Goal: Transaction & Acquisition: Download file/media

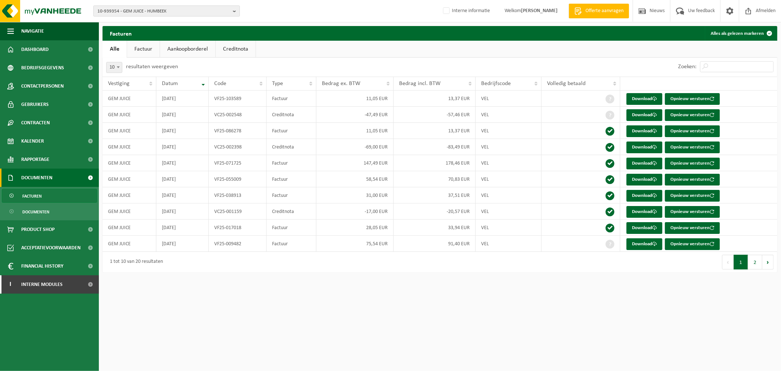
click at [187, 13] on span "10-939354 - GEM JUICE - HUMBEEK" at bounding box center [163, 11] width 133 height 11
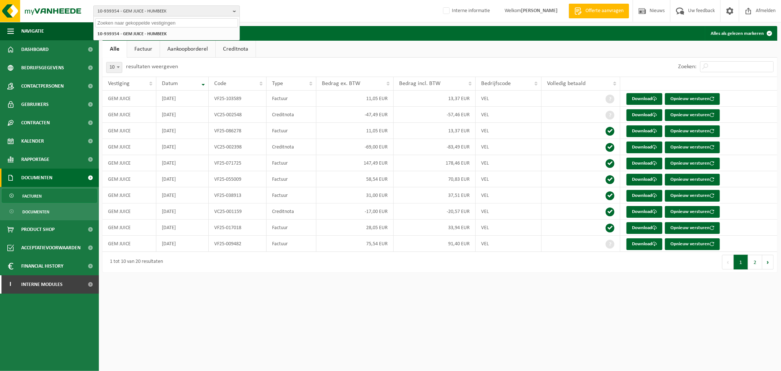
paste input "02-014111"
type input "02-014111"
click at [133, 37] on li "02-014111 - GEM. BASISSCHOOL DE WONDERWIJZER - LAUWE" at bounding box center [166, 33] width 143 height 9
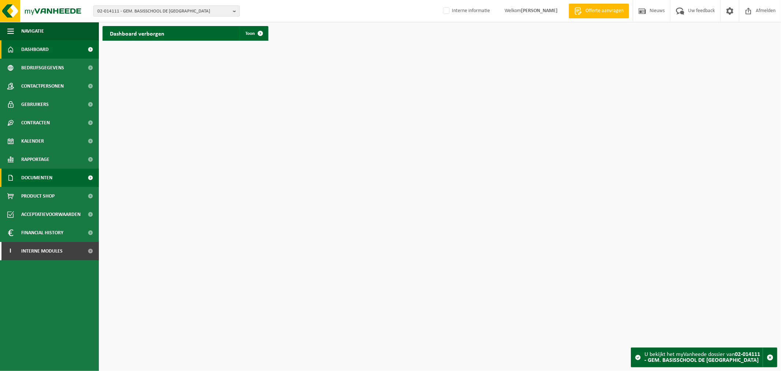
click at [34, 180] on span "Documenten" at bounding box center [36, 177] width 31 height 18
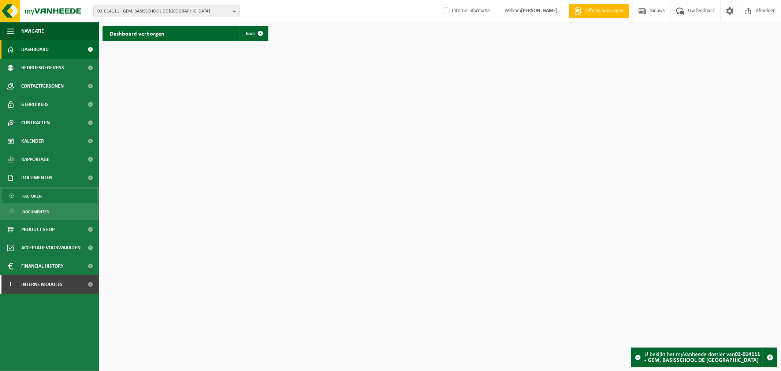
click at [38, 199] on span "Facturen" at bounding box center [31, 196] width 19 height 14
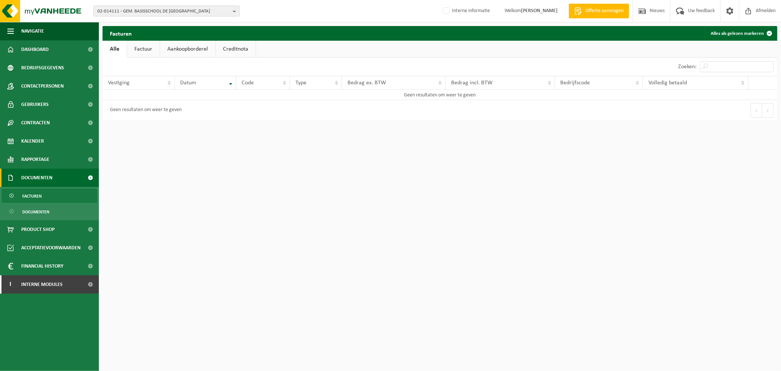
click at [262, 171] on html "02-014111 - GEM. BASISSCHOOL DE WONDERWIJZER - LAUWE 10-800629 - GROUP STAD MEN…" at bounding box center [390, 185] width 781 height 371
click at [198, 10] on span "02-014111 - GEM. BASISSCHOOL DE WONDERWIJZER - LAUWE" at bounding box center [163, 11] width 133 height 11
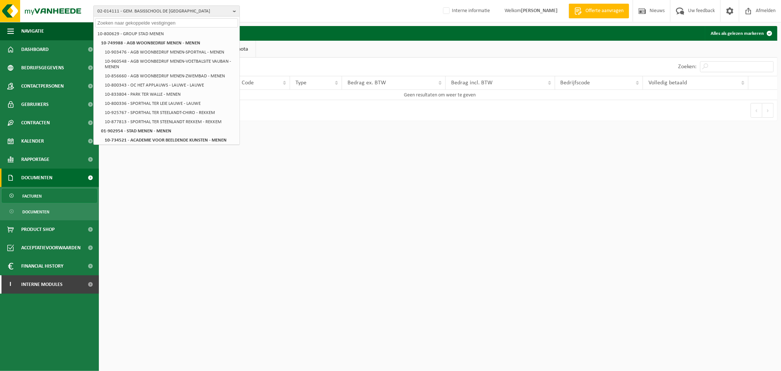
paste input "10-970545"
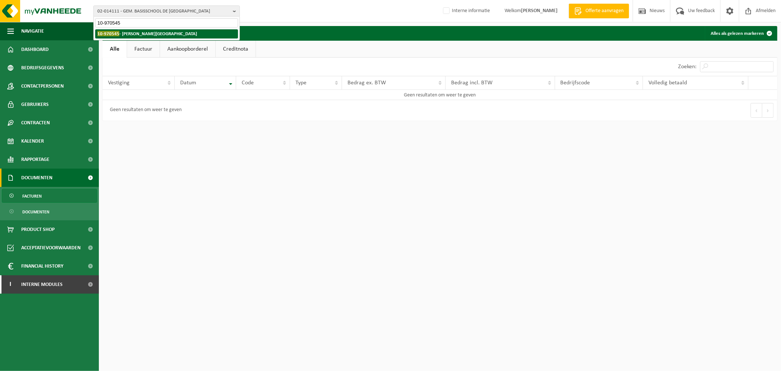
type input "10-970545"
click at [169, 38] on li "10-970545 - VANACKER, ADRIAAN - TORHOUT" at bounding box center [166, 33] width 143 height 9
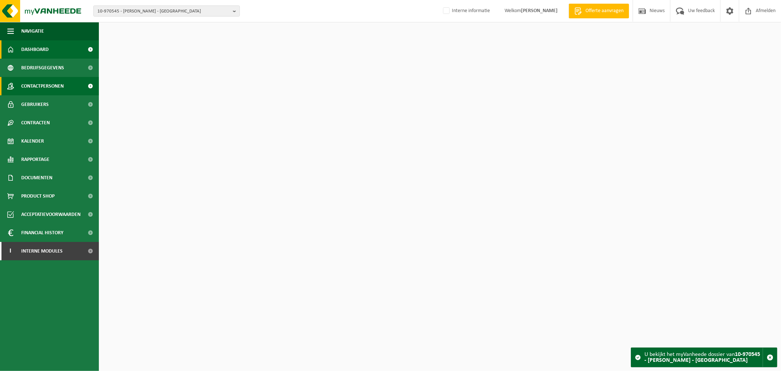
click at [62, 84] on span "Contactpersonen" at bounding box center [42, 86] width 42 height 18
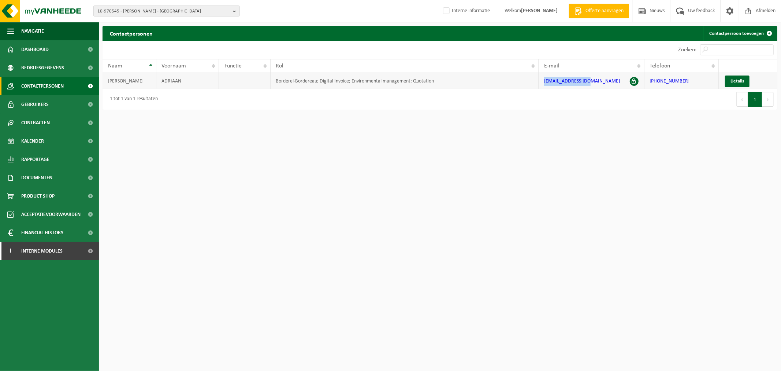
drag, startPoint x: 591, startPoint y: 81, endPoint x: 525, endPoint y: 82, distance: 66.6
click at [525, 82] on tr "VANACKER ADRIAAN Borderel-Bordereau; Digital Invoice; Environmental management;…" at bounding box center [440, 81] width 675 height 16
copy tr "adje_e@hotmail.com"
click at [212, 10] on span "10-970545 - VANACKER, ADRIAAN - TORHOUT" at bounding box center [163, 11] width 133 height 11
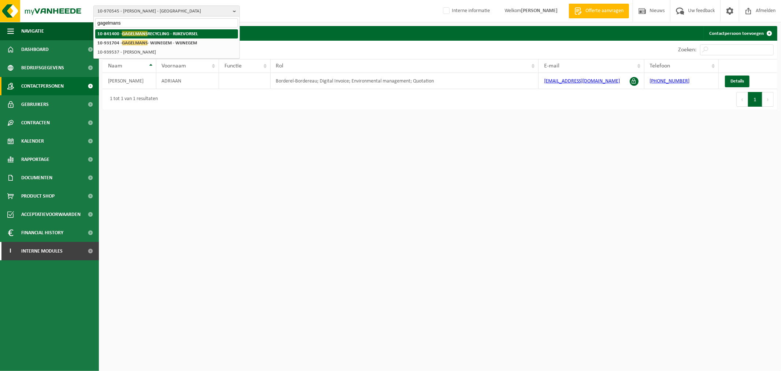
type input "gagelmans"
click at [207, 31] on li "10-841400 - GAGELMANS RECYCLING - RIJKEVORSEL" at bounding box center [166, 33] width 143 height 9
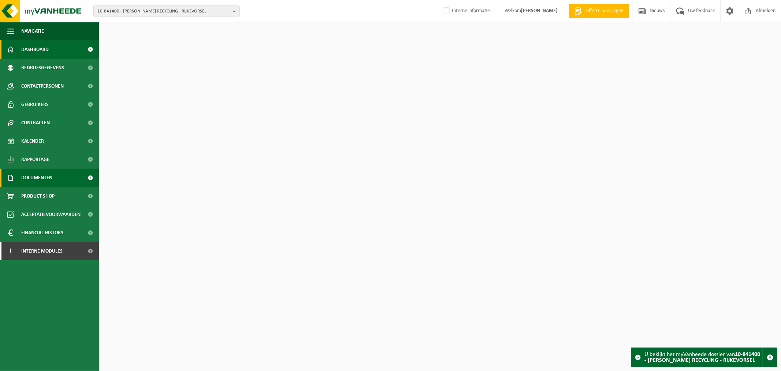
click at [53, 171] on link "Documenten" at bounding box center [49, 177] width 99 height 18
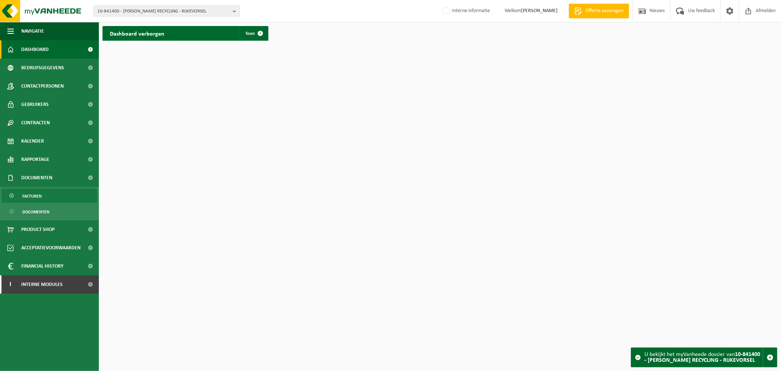
click at [37, 198] on span "Facturen" at bounding box center [31, 196] width 19 height 14
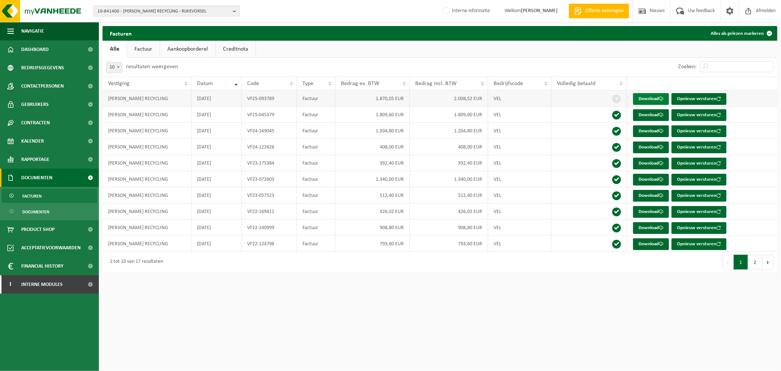
click at [639, 99] on link "Download" at bounding box center [651, 99] width 36 height 12
click at [165, 11] on span "10-841400 - GAGELMANS RECYCLING - RIJKEVORSEL" at bounding box center [163, 11] width 133 height 11
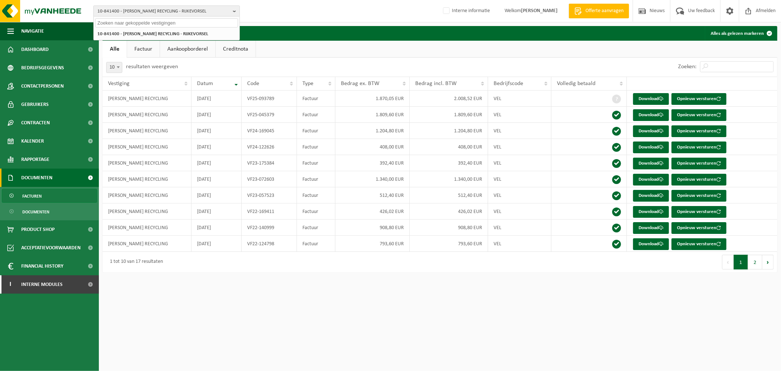
paste input "01-101414"
type input "01-101414"
click at [152, 31] on strong "01-101414 - WYSEUR BENOIT - HERSEAUX" at bounding box center [135, 33] width 76 height 5
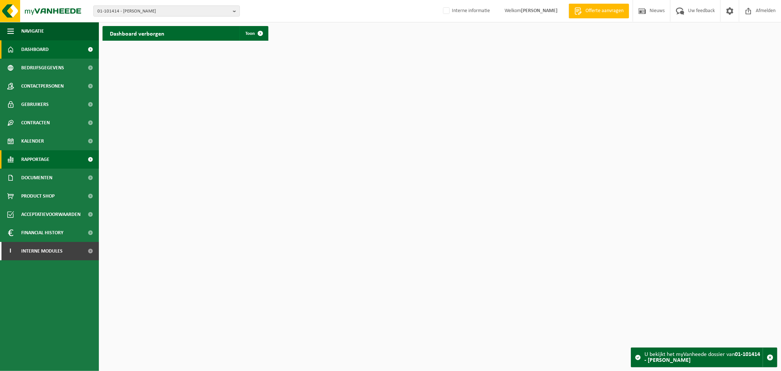
click at [37, 162] on span "Rapportage" at bounding box center [35, 159] width 28 height 18
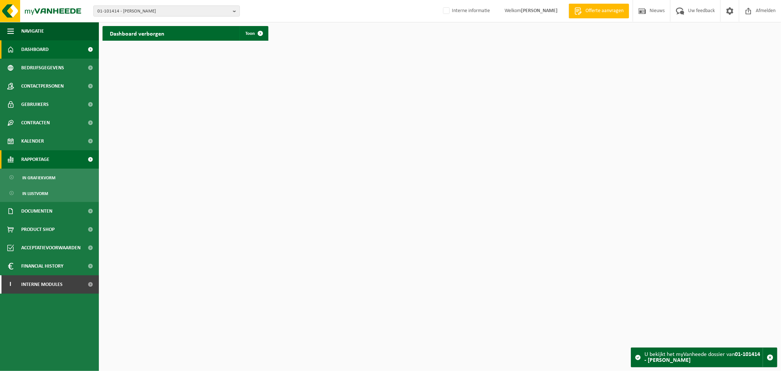
click at [38, 158] on span "Rapportage" at bounding box center [35, 159] width 28 height 18
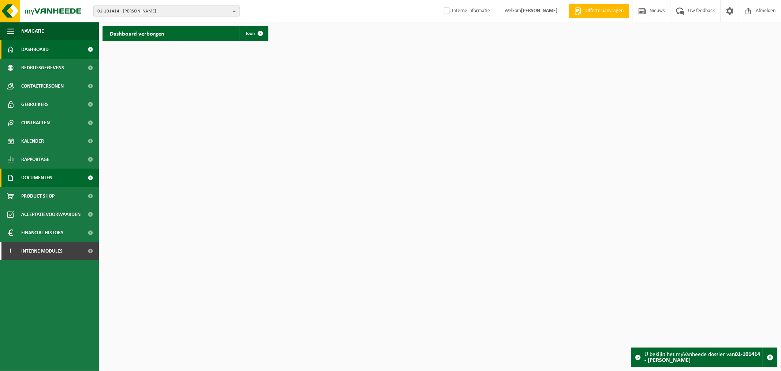
click at [34, 184] on span "Documenten" at bounding box center [36, 177] width 31 height 18
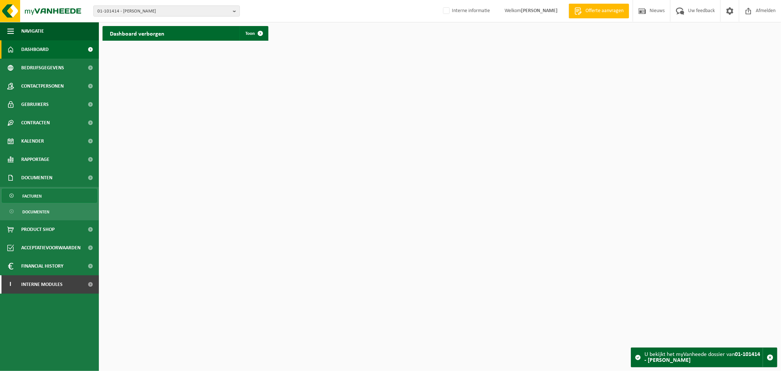
click at [34, 201] on span "Facturen" at bounding box center [31, 196] width 19 height 14
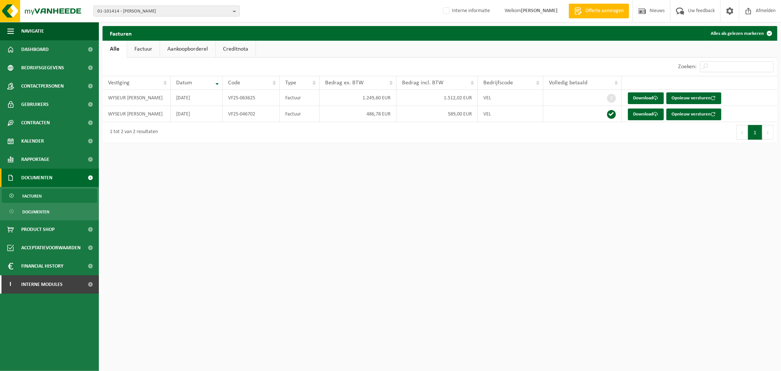
click at [368, 202] on html "01-101414 - WYSEUR [PERSON_NAME] - HERSEAUX 01-101414 - WYSEUR [PERSON_NAME] - …" at bounding box center [390, 185] width 781 height 371
click at [558, 202] on html "01-101414 - WYSEUR [PERSON_NAME] - HERSEAUX 01-101414 - WYSEUR [PERSON_NAME] - …" at bounding box center [390, 185] width 781 height 371
click at [345, 97] on td "1.249,60 EUR" at bounding box center [358, 98] width 77 height 16
drag, startPoint x: 361, startPoint y: 98, endPoint x: 392, endPoint y: 102, distance: 31.7
click at [392, 102] on td "1.249,60 EUR" at bounding box center [358, 98] width 77 height 16
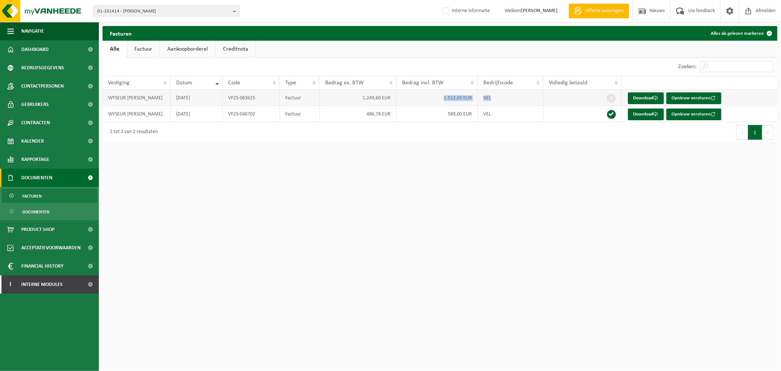
drag, startPoint x: 442, startPoint y: 99, endPoint x: 513, endPoint y: 101, distance: 71.1
click at [513, 101] on tr "[PERSON_NAME] [DATE] VF25-063625 Factuur 1.249,60 EUR 1.512,02 EUR VEL Download…" at bounding box center [440, 98] width 675 height 16
click at [317, 237] on html "01-101414 - WYSEUR [PERSON_NAME] - HERSEAUX 01-101414 - WYSEUR [PERSON_NAME] - …" at bounding box center [390, 185] width 781 height 371
click at [306, 143] on div "Facturen Alles als gelezen markeren Even geduld. Door de grote hoeveelheid gege…" at bounding box center [440, 86] width 682 height 120
click at [553, 132] on div "Eerste Vorige 1 Volgende Laatste" at bounding box center [609, 132] width 338 height 21
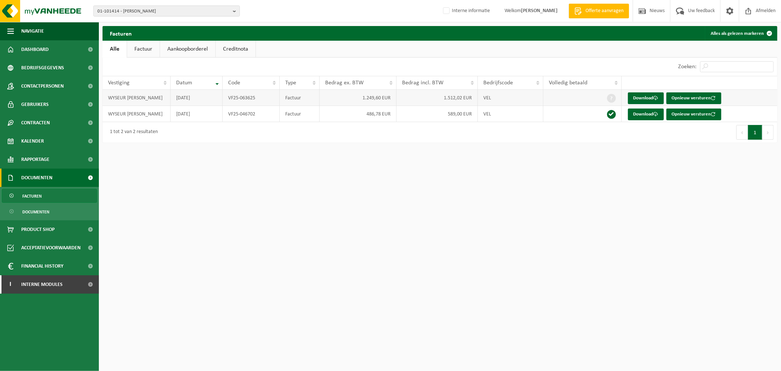
click at [522, 98] on td "VEL" at bounding box center [511, 98] width 66 height 16
click at [477, 96] on td "1.512,02 EUR" at bounding box center [437, 98] width 81 height 16
click at [495, 98] on td "VEL" at bounding box center [511, 98] width 66 height 16
click at [455, 96] on td "1.512,02 EUR" at bounding box center [437, 98] width 81 height 16
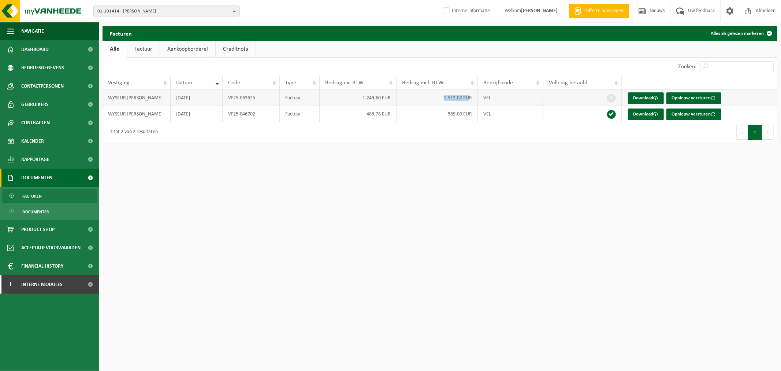
drag, startPoint x: 418, startPoint y: 101, endPoint x: 470, endPoint y: 101, distance: 51.6
click at [470, 101] on td "1.512,02 EUR" at bounding box center [437, 98] width 81 height 16
click at [482, 163] on html "01-101414 - WYSEUR [PERSON_NAME] - HERSEAUX 01-101414 - WYSEUR [PERSON_NAME] - …" at bounding box center [390, 185] width 781 height 371
click at [446, 96] on td "1.512,02 EUR" at bounding box center [437, 98] width 81 height 16
drag, startPoint x: 439, startPoint y: 100, endPoint x: 481, endPoint y: 103, distance: 42.9
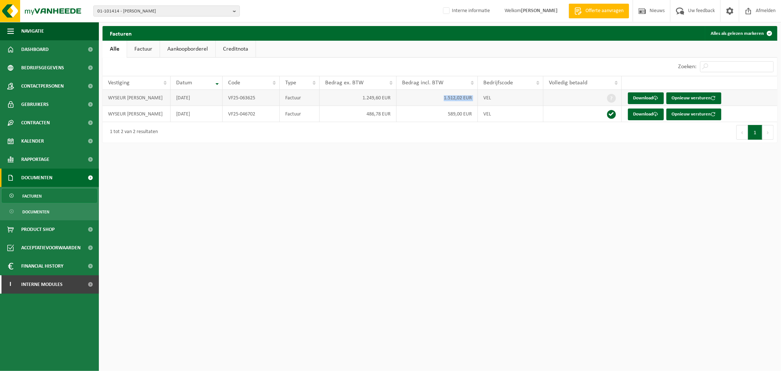
click at [481, 103] on tr "[PERSON_NAME] [DATE] VF25-063625 Factuur 1.249,60 EUR 1.512,02 EUR VEL Download…" at bounding box center [440, 98] width 675 height 16
click at [477, 133] on div "Eerste Vorige 1 Volgende Laatste" at bounding box center [609, 132] width 338 height 21
click at [474, 118] on td "589,00 EUR" at bounding box center [437, 114] width 81 height 16
click at [512, 114] on td "VEL" at bounding box center [511, 114] width 66 height 16
click at [440, 93] on td "1.512,02 EUR" at bounding box center [437, 98] width 81 height 16
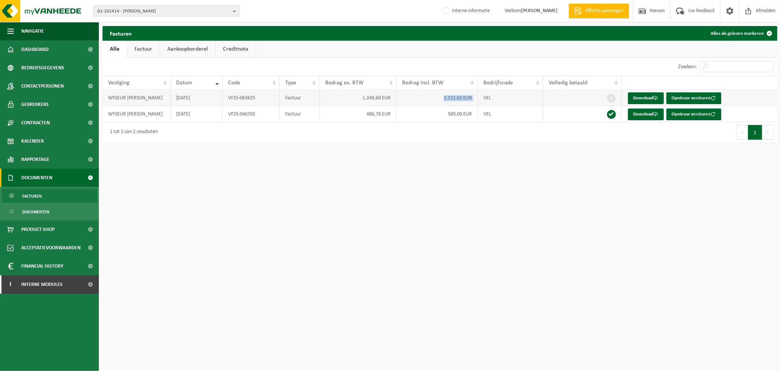
drag, startPoint x: 439, startPoint y: 102, endPoint x: 482, endPoint y: 104, distance: 43.6
click at [482, 104] on tr "[PERSON_NAME] [DATE] VF25-063625 Factuur 1.249,60 EUR 1.512,02 EUR VEL Download…" at bounding box center [440, 98] width 675 height 16
click at [498, 121] on td "VEL" at bounding box center [511, 114] width 66 height 16
click at [354, 237] on html "01-101414 - WYSEUR [PERSON_NAME] - HERSEAUX 01-101414 - WYSEUR [PERSON_NAME] - …" at bounding box center [390, 185] width 781 height 371
drag, startPoint x: 436, startPoint y: 93, endPoint x: 474, endPoint y: 103, distance: 39.9
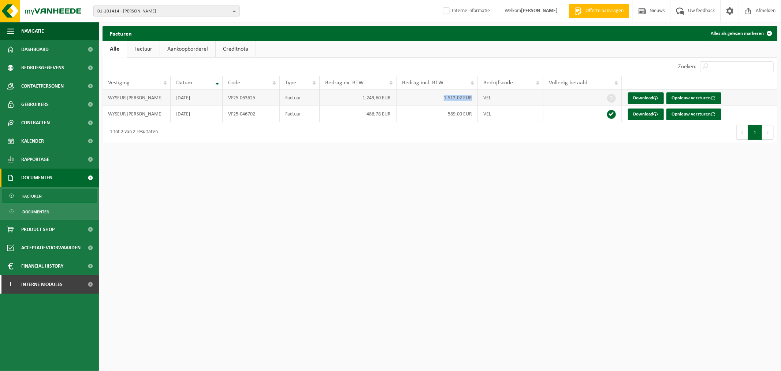
click at [474, 103] on td "1.512,02 EUR" at bounding box center [437, 98] width 81 height 16
click at [424, 172] on html "01-101414 - WYSEUR [PERSON_NAME] - HERSEAUX 01-101414 - WYSEUR [PERSON_NAME] - …" at bounding box center [390, 185] width 781 height 371
click at [394, 108] on td "486,78 EUR" at bounding box center [358, 114] width 77 height 16
drag, startPoint x: 361, startPoint y: 95, endPoint x: 401, endPoint y: 103, distance: 41.0
click at [401, 103] on tr "[PERSON_NAME] [DATE] VF25-063625 Factuur 1.249,60 EUR 1.512,02 EUR VEL Download…" at bounding box center [440, 98] width 675 height 16
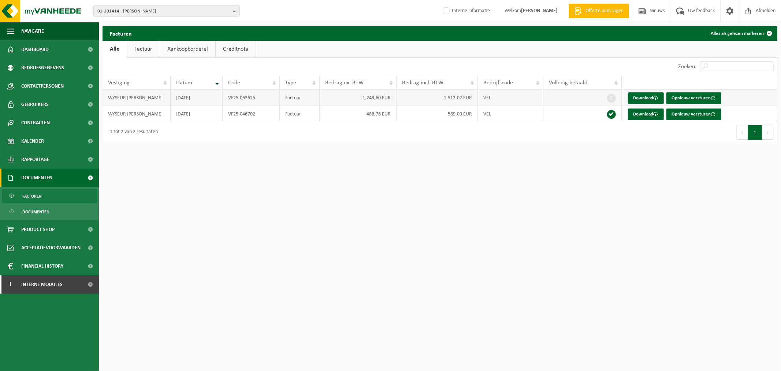
click at [452, 104] on td "1.512,02 EUR" at bounding box center [437, 98] width 81 height 16
click at [436, 97] on td "1.512,02 EUR" at bounding box center [437, 98] width 81 height 16
drag, startPoint x: 444, startPoint y: 99, endPoint x: 480, endPoint y: 93, distance: 36.1
click at [480, 93] on tr "[PERSON_NAME] [DATE] VF25-063625 Factuur 1.249,60 EUR 1.512,02 EUR VEL Download…" at bounding box center [440, 98] width 675 height 16
click at [470, 107] on td "589,00 EUR" at bounding box center [437, 114] width 81 height 16
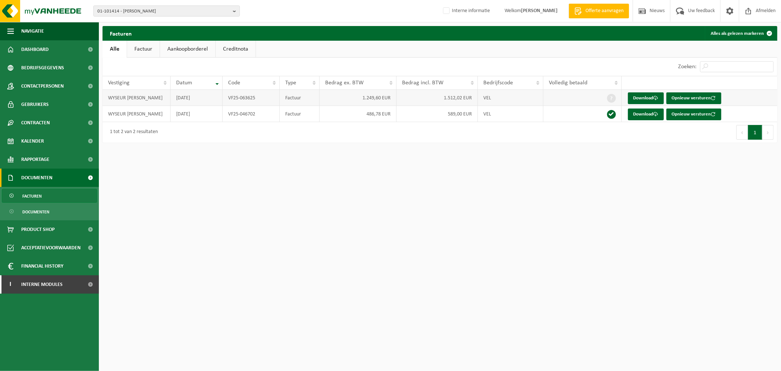
click at [467, 98] on td "1.512,02 EUR" at bounding box center [437, 98] width 81 height 16
drag, startPoint x: 472, startPoint y: 97, endPoint x: 440, endPoint y: 97, distance: 32.6
click at [440, 97] on td "1.512,02 EUR" at bounding box center [437, 98] width 81 height 16
click at [368, 228] on html "01-101414 - WYSEUR [PERSON_NAME] - HERSEAUX 01-101414 - WYSEUR [PERSON_NAME] - …" at bounding box center [390, 185] width 781 height 371
click at [372, 116] on td "486,78 EUR" at bounding box center [358, 114] width 77 height 16
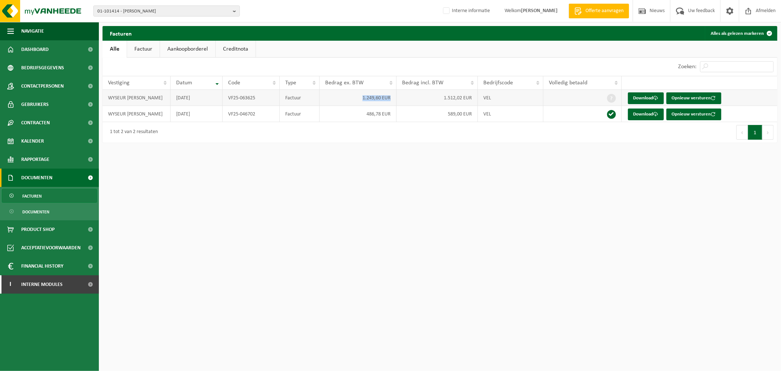
drag, startPoint x: 364, startPoint y: 97, endPoint x: 392, endPoint y: 100, distance: 29.0
click at [392, 100] on td "1.249,60 EUR" at bounding box center [358, 98] width 77 height 16
click at [414, 275] on html "01-101414 - WYSEUR [PERSON_NAME] - HERSEAUX 01-101414 - WYSEUR [PERSON_NAME] - …" at bounding box center [390, 185] width 781 height 371
click at [499, 176] on html "01-101414 - WYSEUR [PERSON_NAME] - HERSEAUX 01-101414 - WYSEUR [PERSON_NAME] - …" at bounding box center [390, 185] width 781 height 371
click at [405, 96] on td "1.512,02 EUR" at bounding box center [437, 98] width 81 height 16
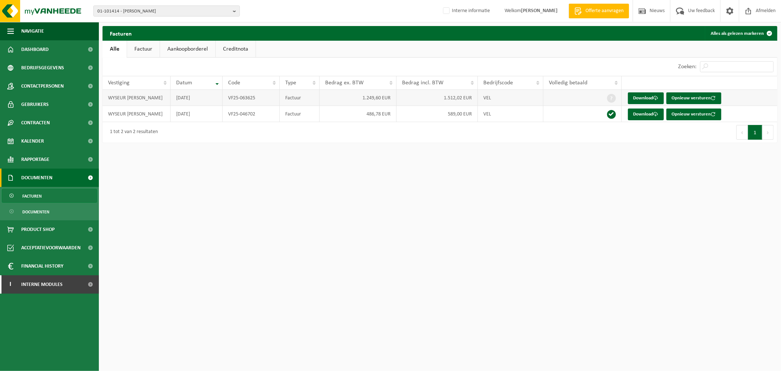
click at [405, 96] on td "1.512,02 EUR" at bounding box center [437, 98] width 81 height 16
click at [473, 171] on html "01-101414 - WYSEUR [PERSON_NAME] - HERSEAUX 01-101414 - WYSEUR [PERSON_NAME] - …" at bounding box center [390, 185] width 781 height 371
click at [645, 103] on link "Download" at bounding box center [646, 98] width 36 height 12
click at [645, 119] on link "Download" at bounding box center [646, 114] width 36 height 12
